Goal: Answer question/provide support: Share knowledge or assist other users

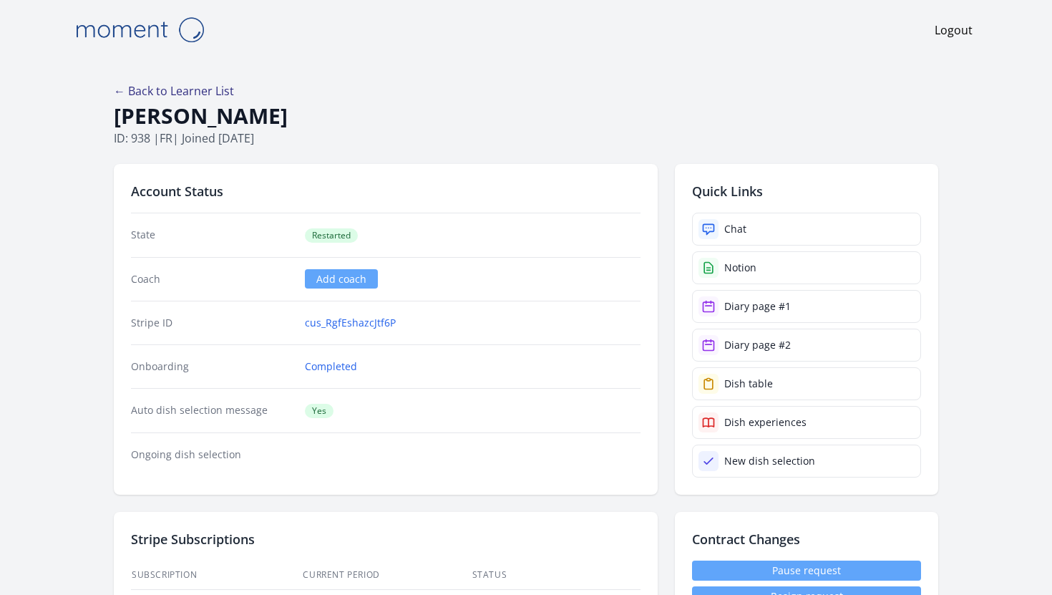
click at [196, 94] on link "← Back to Learner List" at bounding box center [174, 91] width 120 height 16
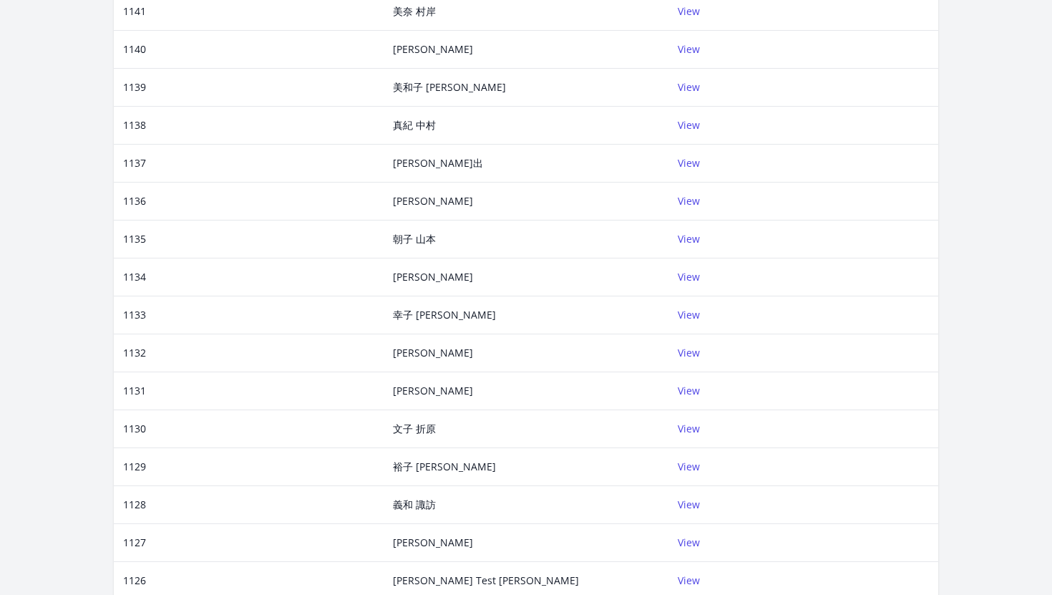
scroll to position [436, 0]
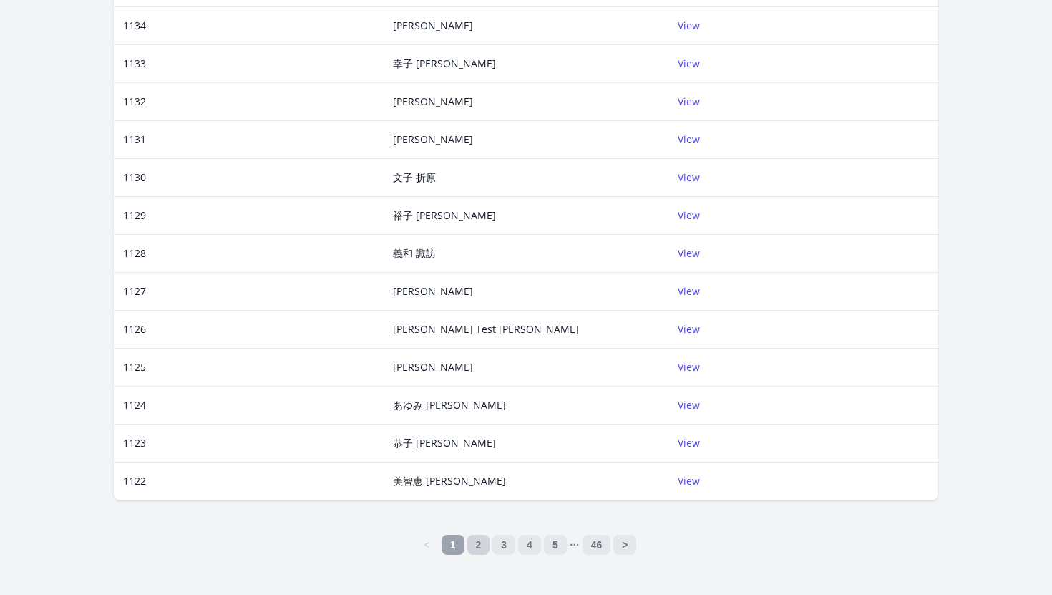
click at [470, 539] on link "2" at bounding box center [478, 544] width 23 height 20
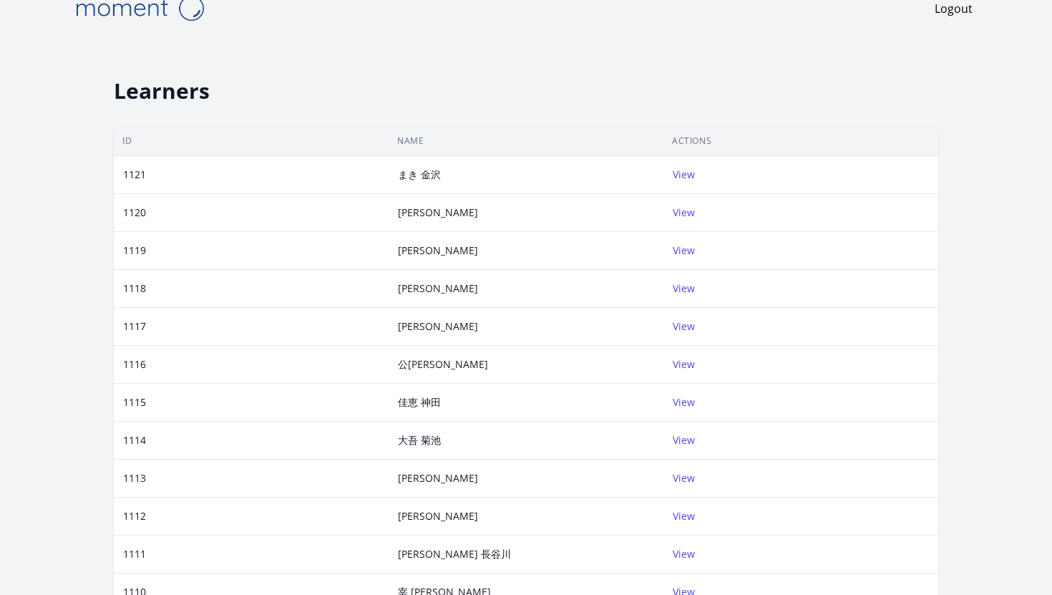
scroll to position [26, 0]
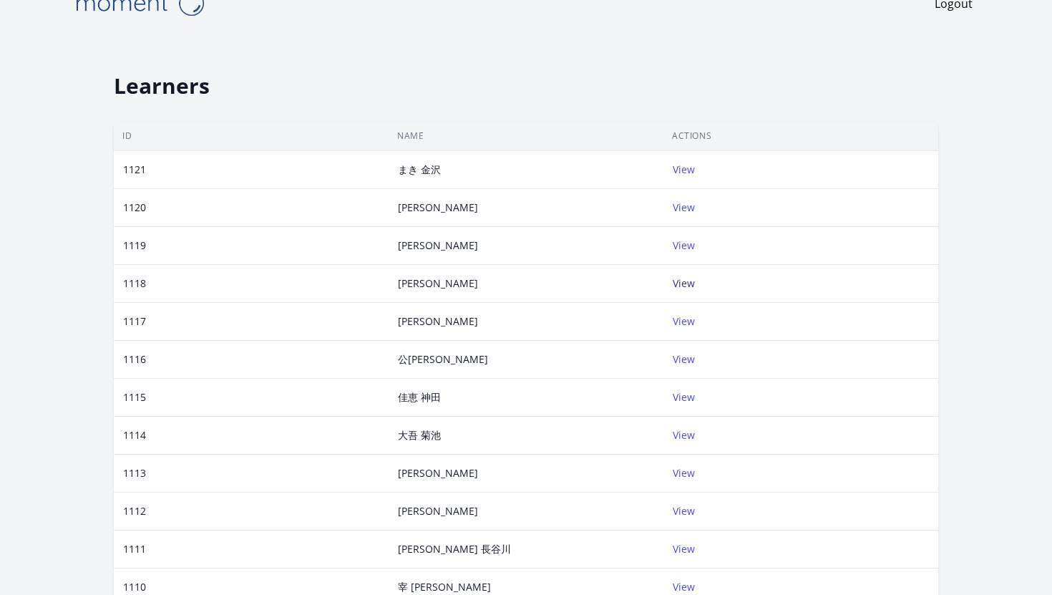
click at [683, 284] on link "View" at bounding box center [683, 283] width 22 height 14
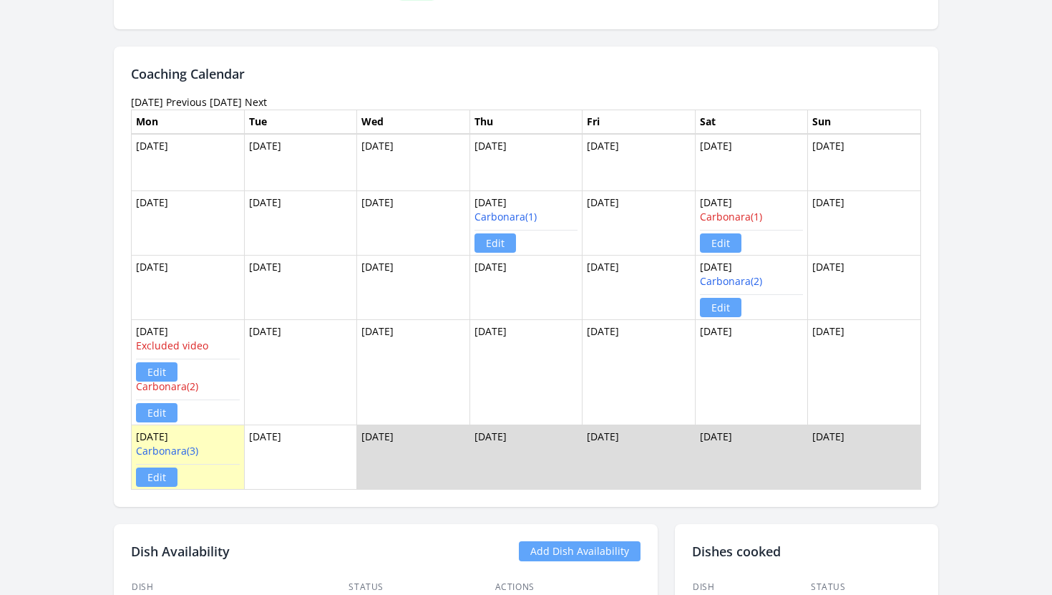
scroll to position [1152, 0]
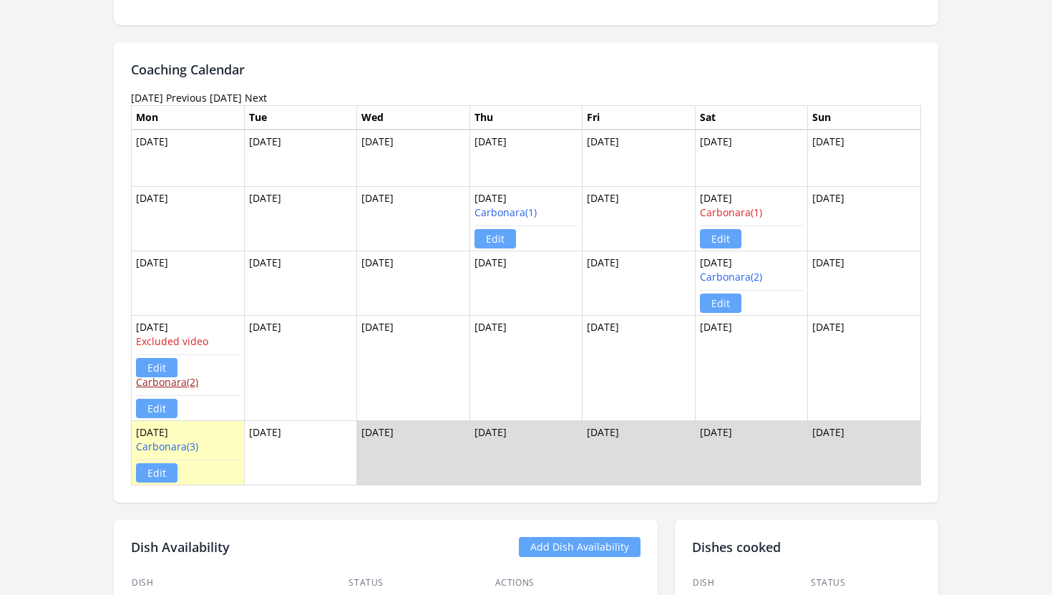
click at [185, 382] on link "Carbonara(2)" at bounding box center [167, 382] width 62 height 14
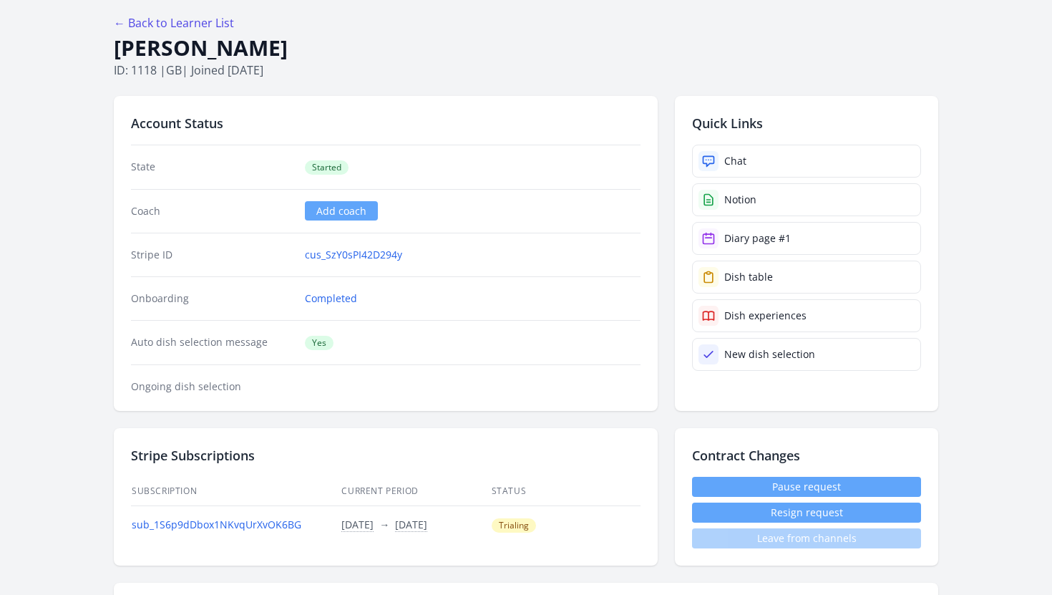
scroll to position [47, 0]
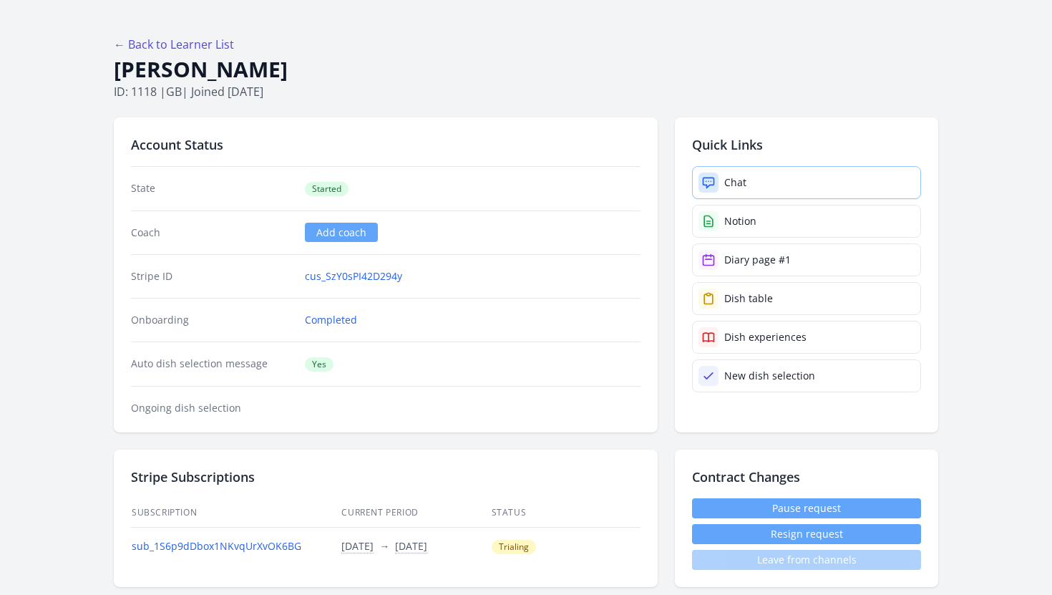
click at [740, 177] on div "Chat" at bounding box center [735, 182] width 22 height 14
